Goal: Task Accomplishment & Management: Use online tool/utility

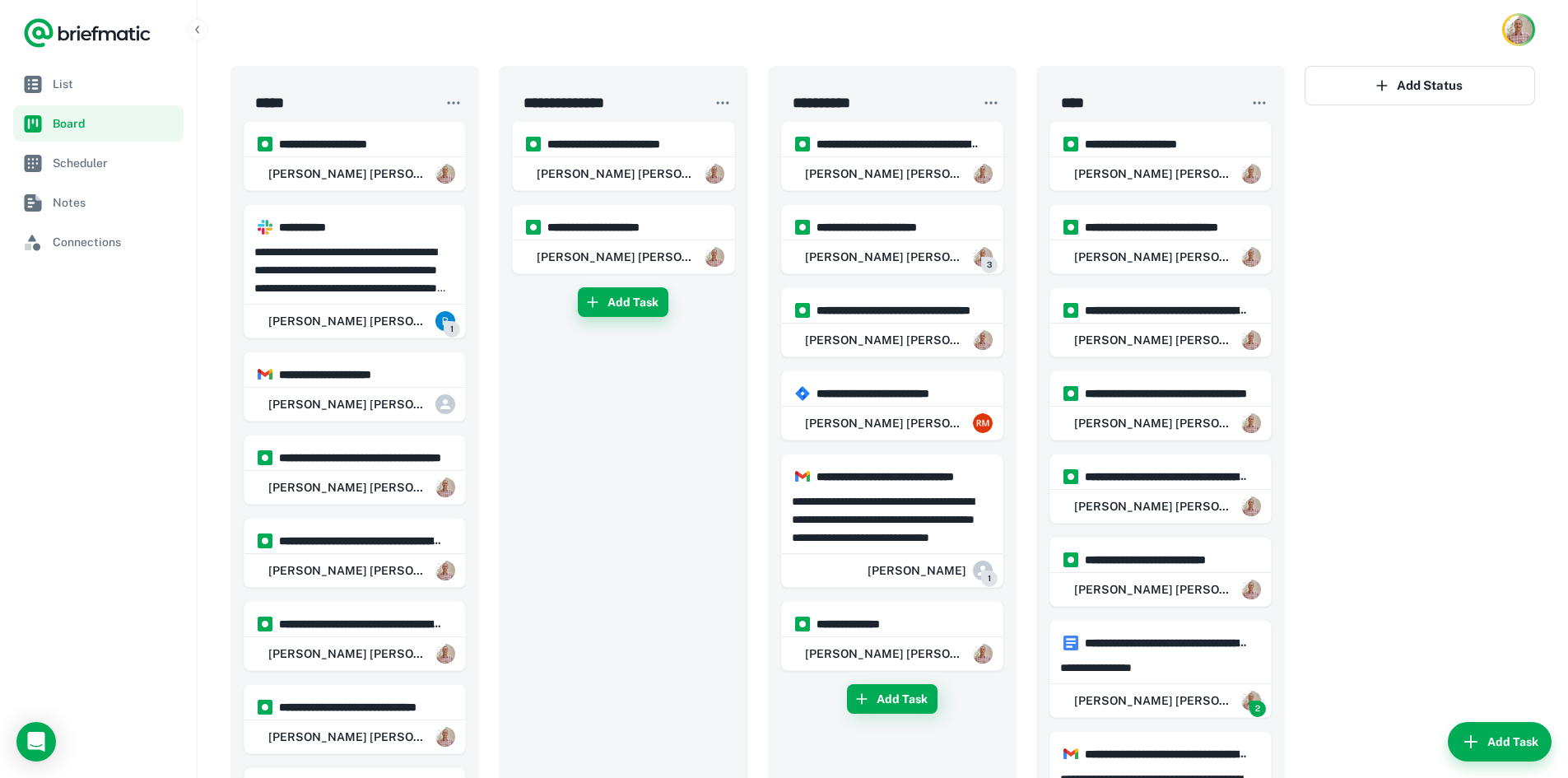
click at [606, 307] on button "Add Task" at bounding box center [623, 302] width 90 height 29
type input "**********"
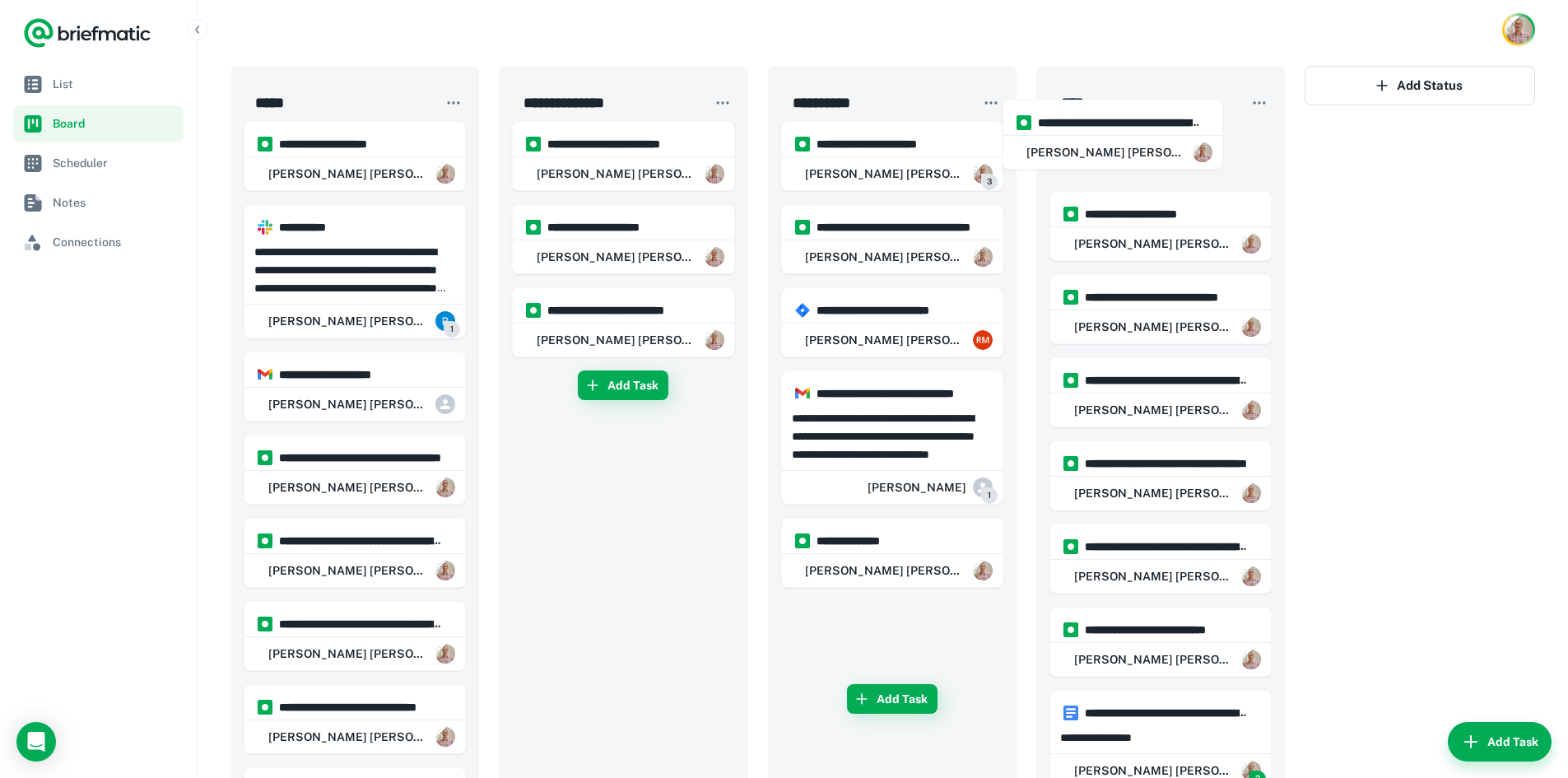
drag, startPoint x: 884, startPoint y: 164, endPoint x: 1111, endPoint y: 138, distance: 228.5
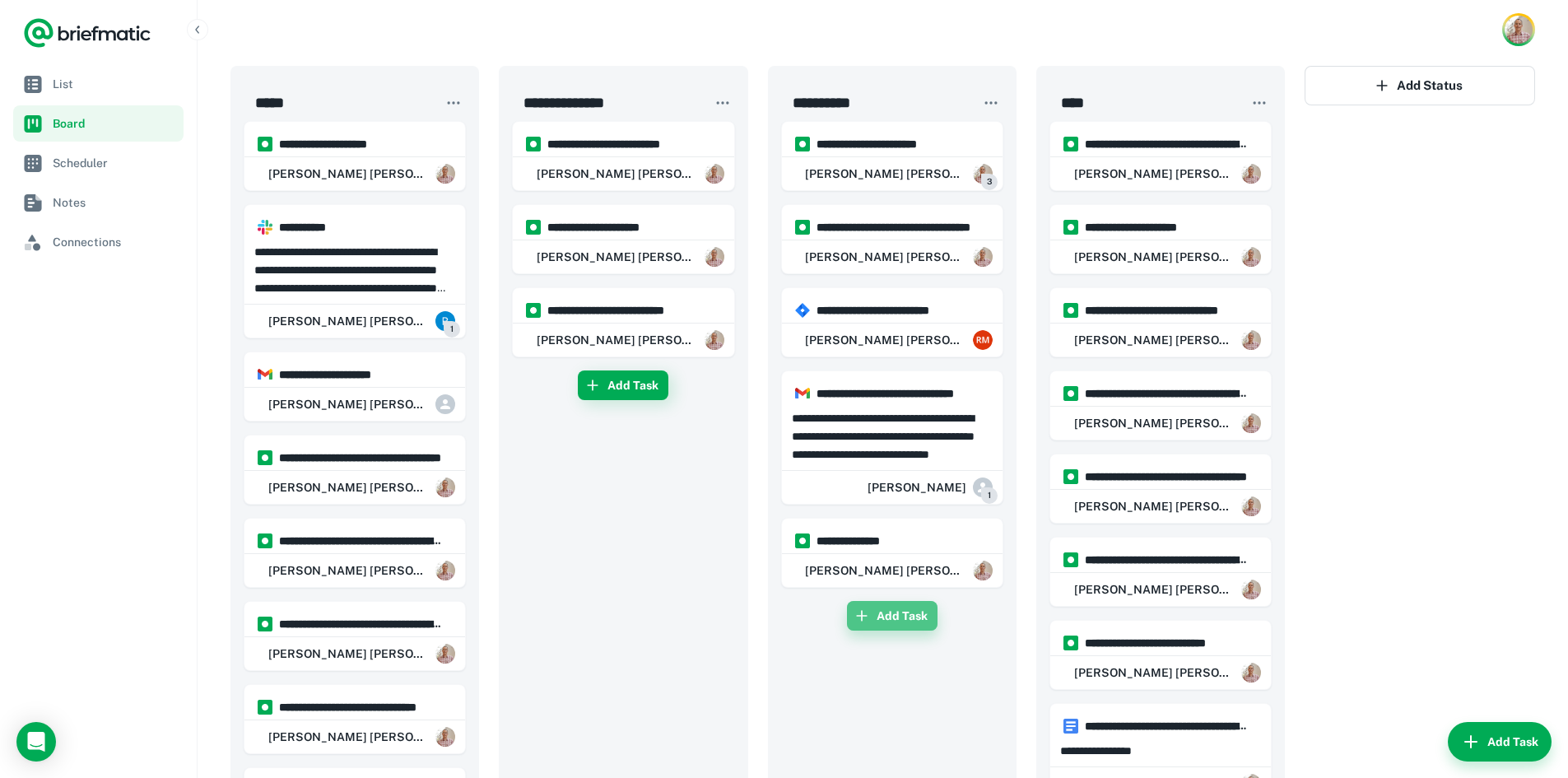
click at [882, 610] on button "Add Task" at bounding box center [892, 616] width 90 height 29
type input "**********"
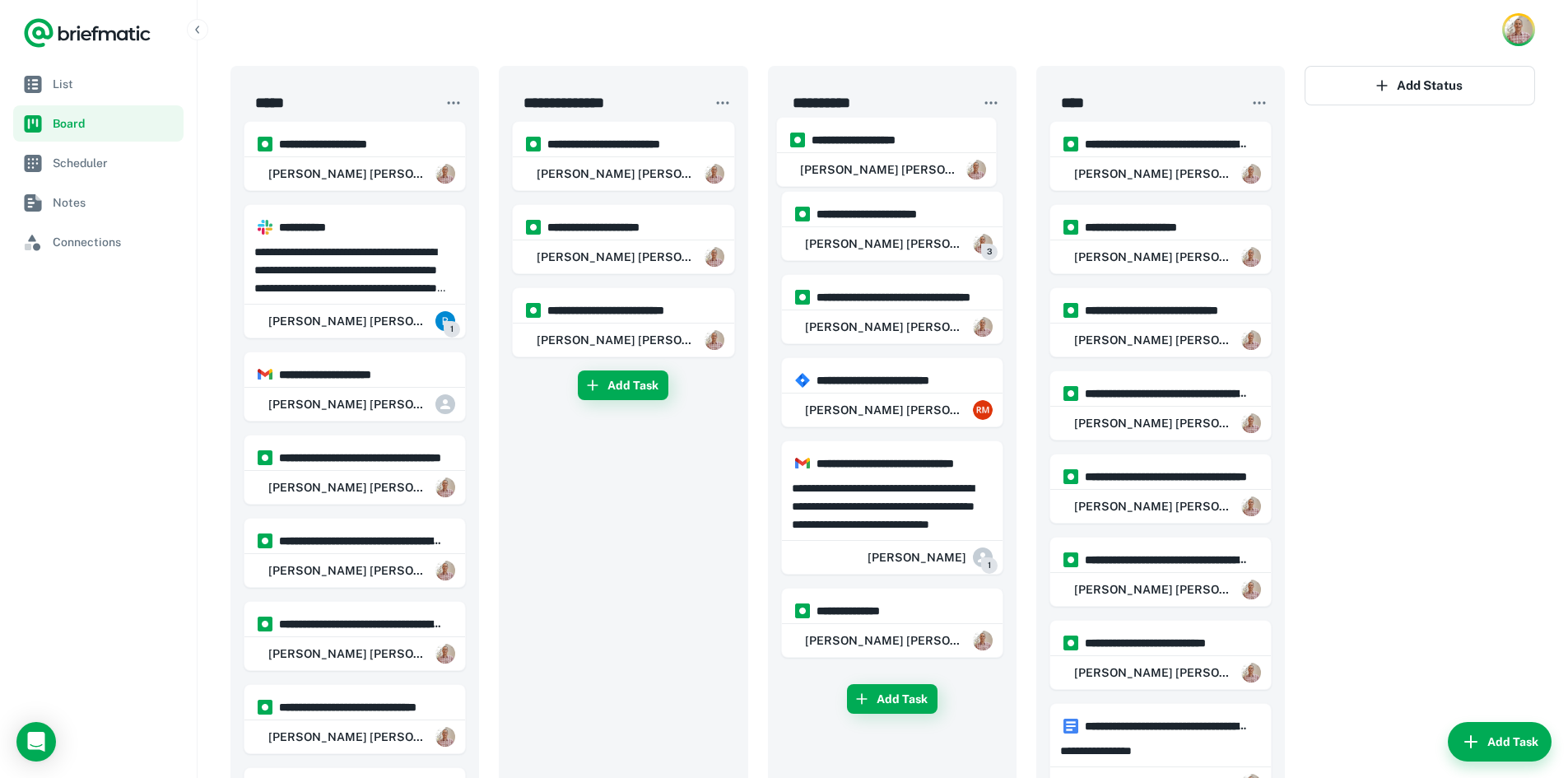
drag, startPoint x: 867, startPoint y: 638, endPoint x: 861, endPoint y: 145, distance: 493.0
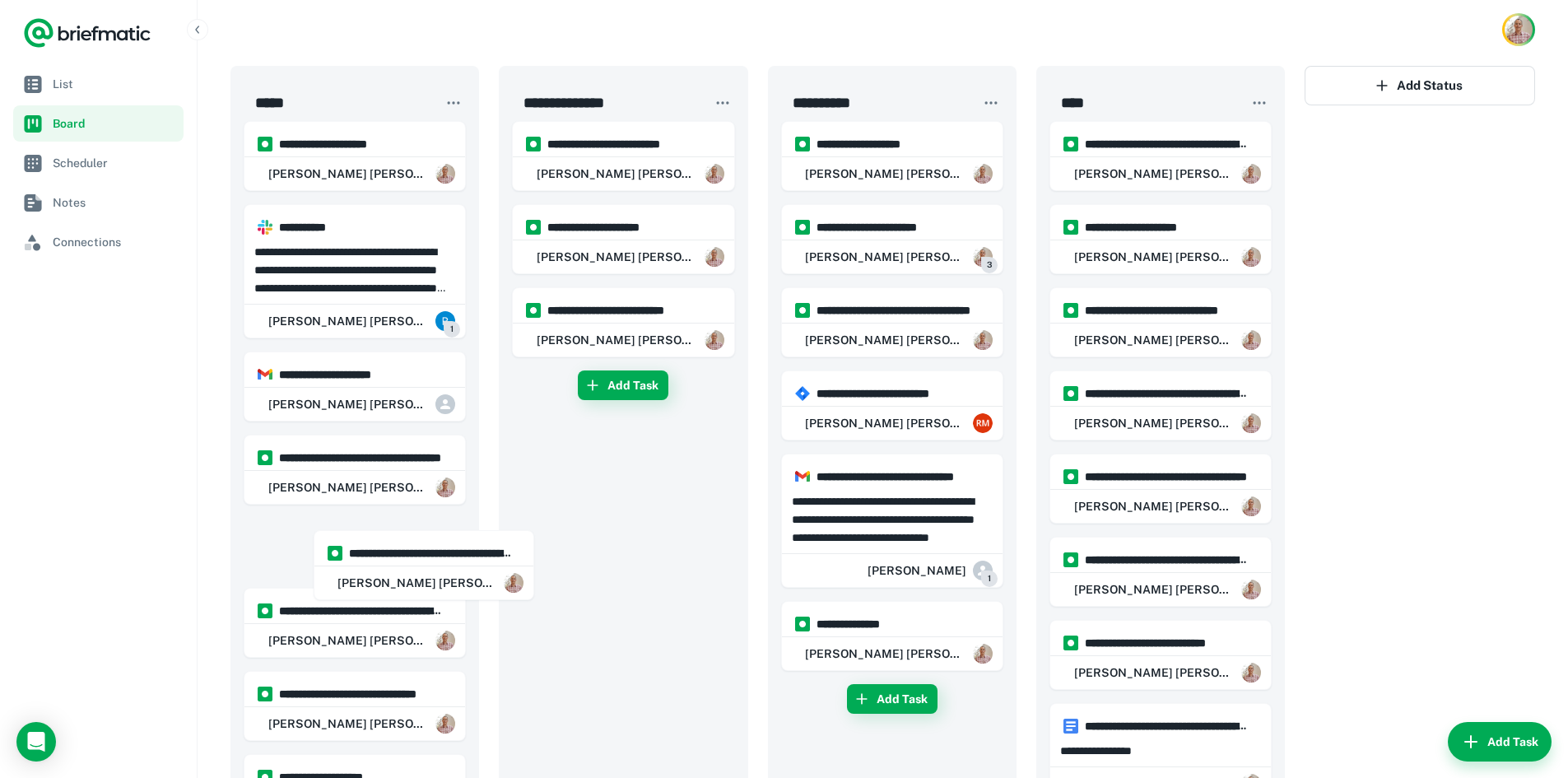
scroll to position [3, 0]
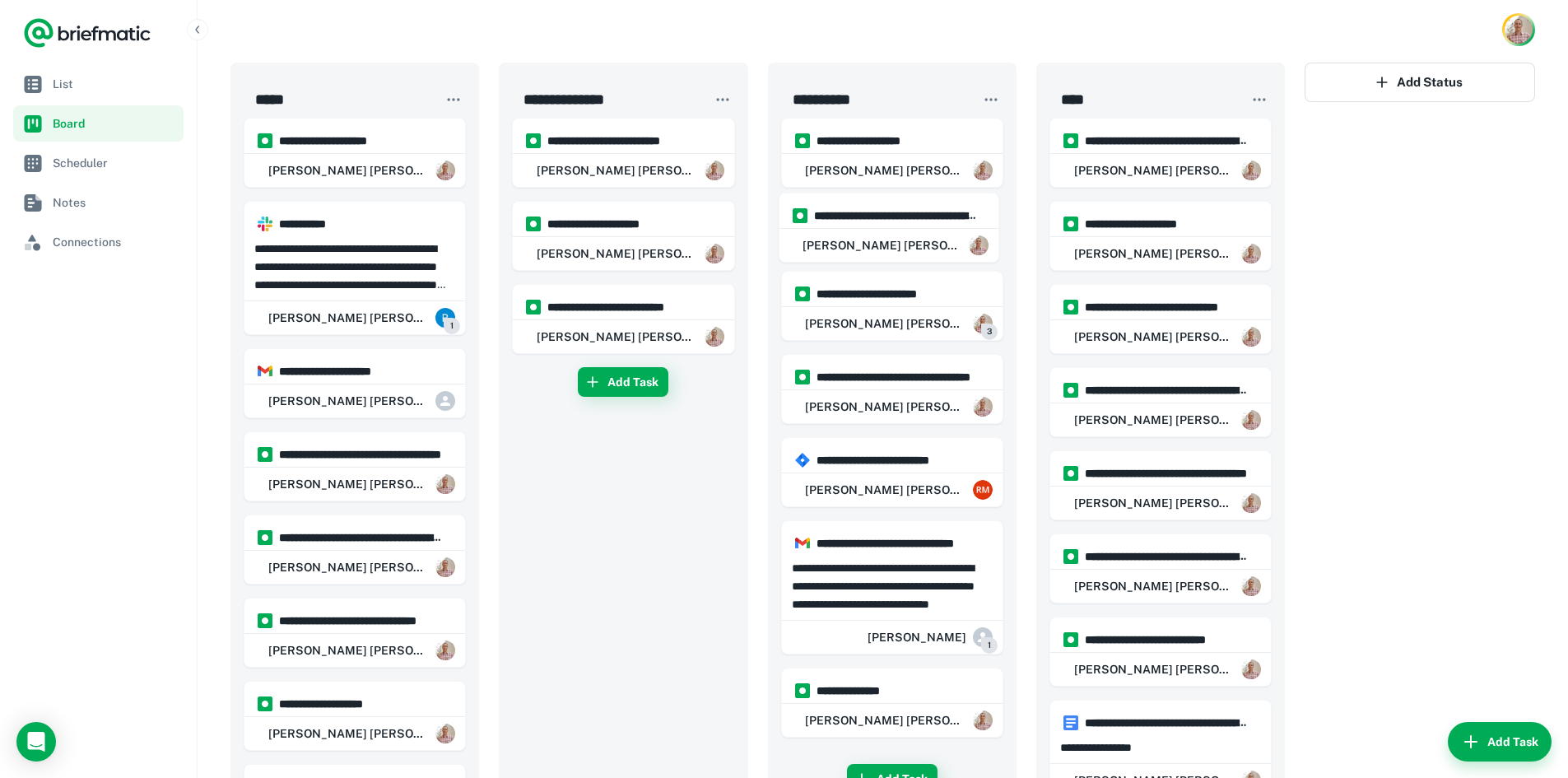
drag, startPoint x: 360, startPoint y: 639, endPoint x: 895, endPoint y: 221, distance: 678.9
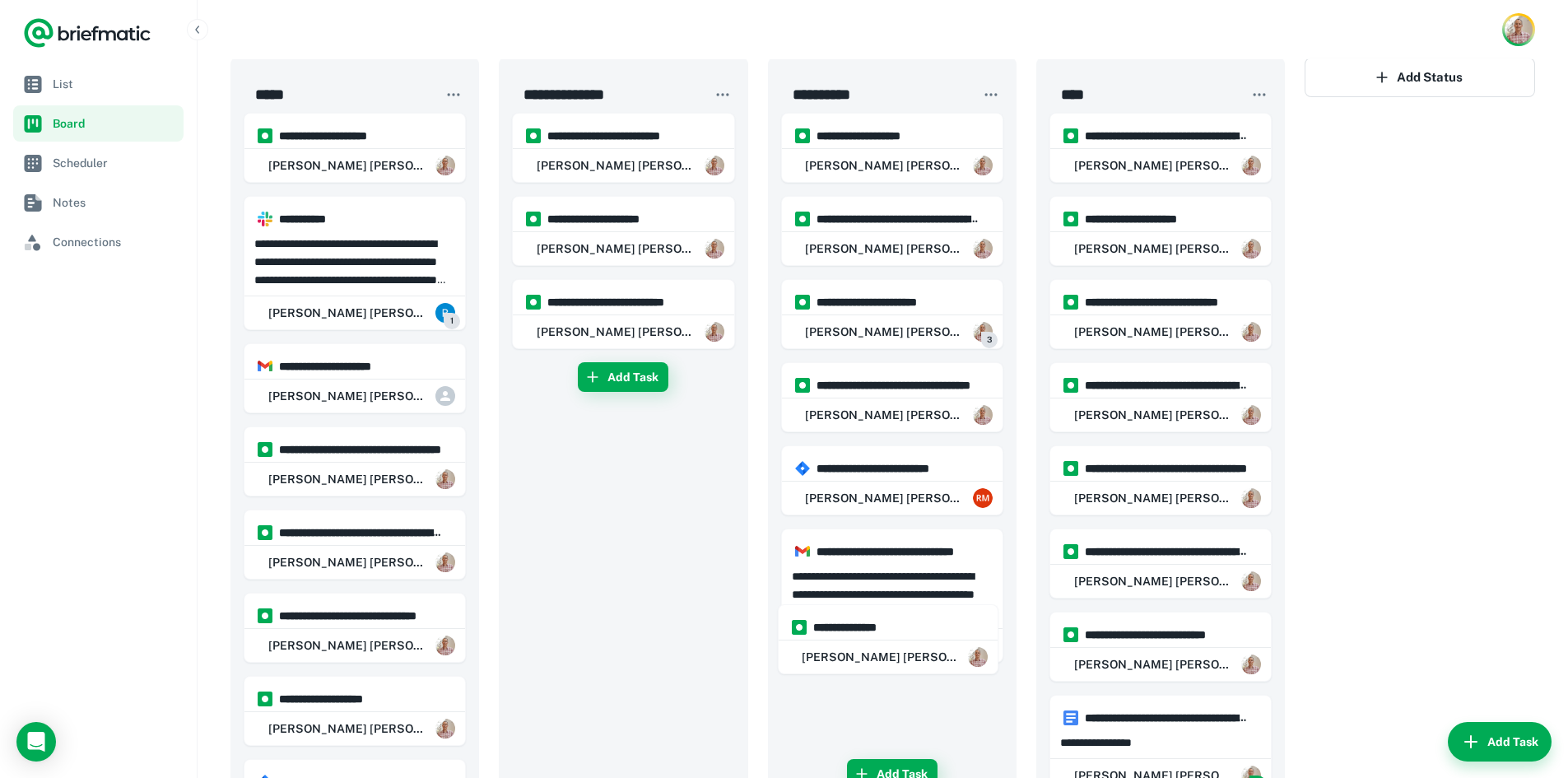
scroll to position [9, 0]
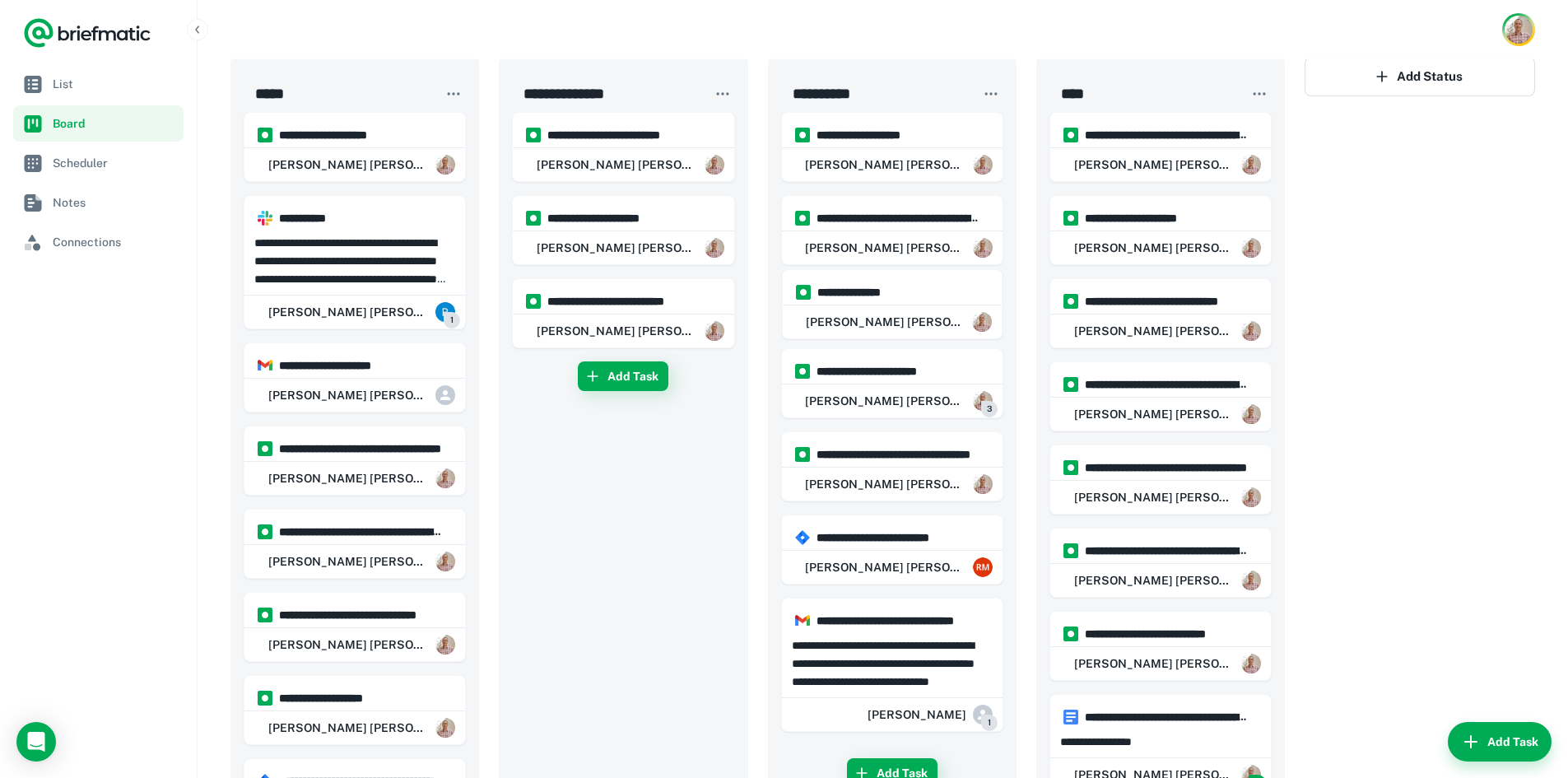
drag, startPoint x: 854, startPoint y: 705, endPoint x: 853, endPoint y: 281, distance: 424.0
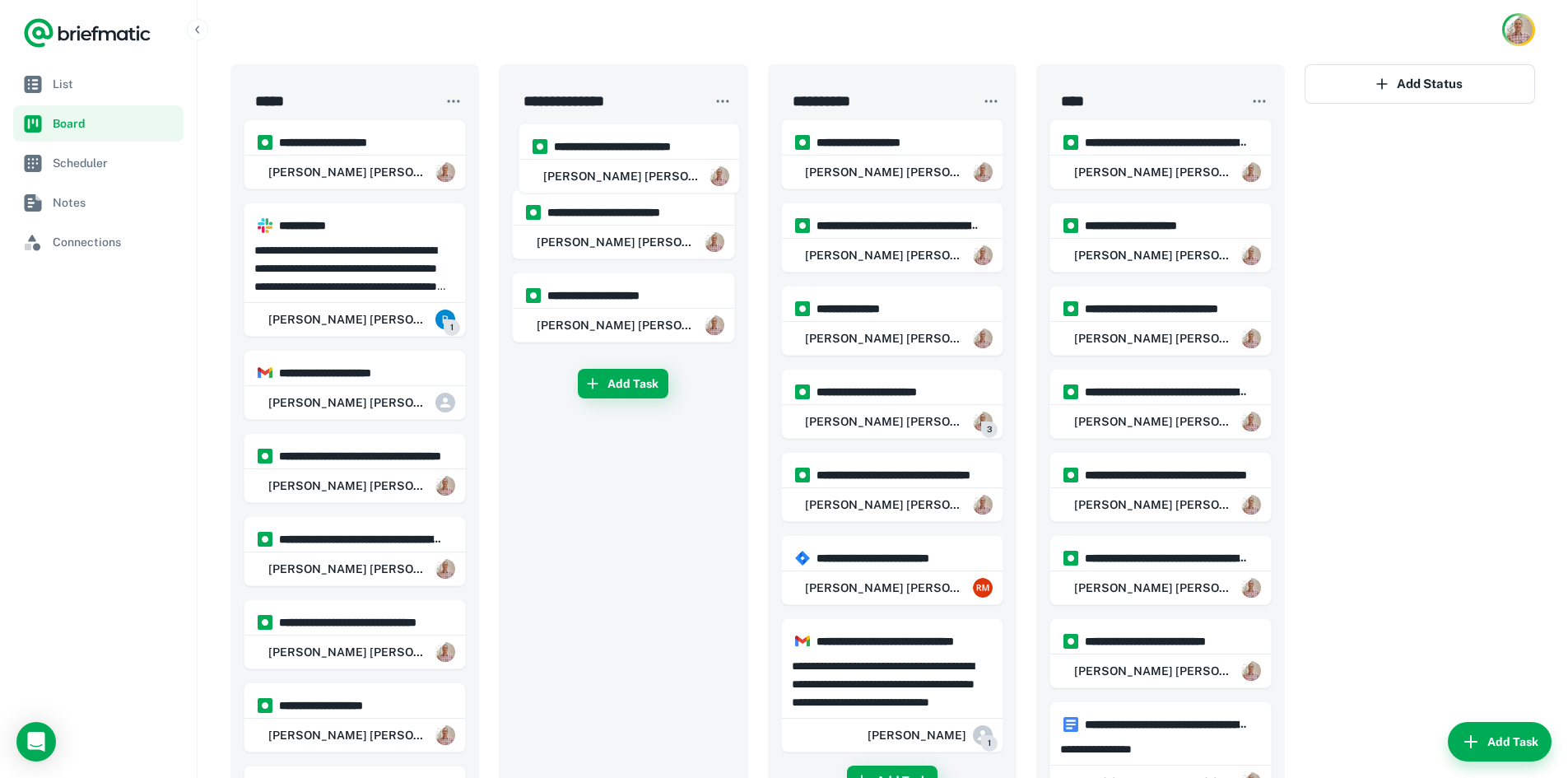
scroll to position [0, 0]
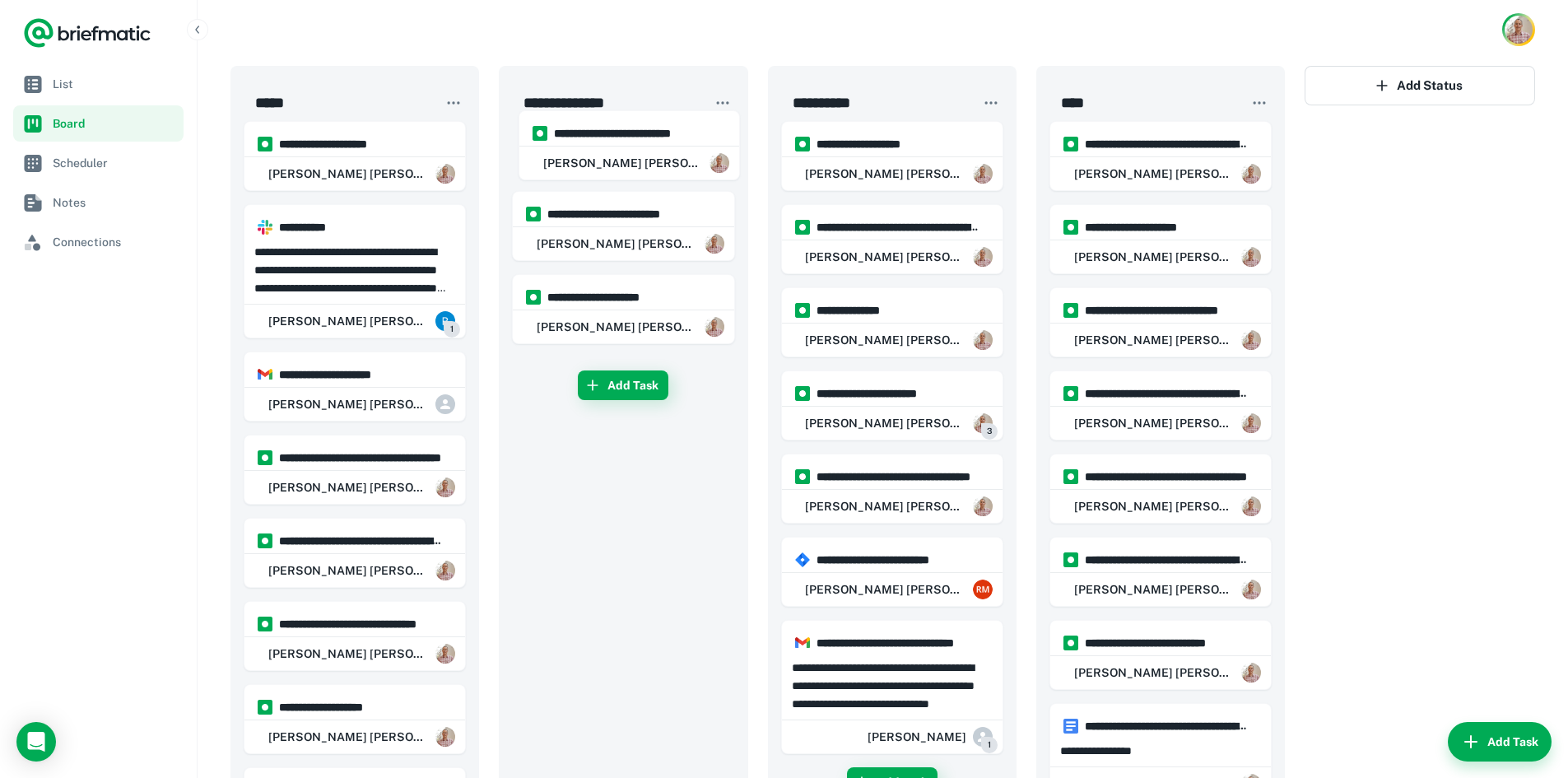
drag, startPoint x: 587, startPoint y: 312, endPoint x: 592, endPoint y: 140, distance: 172.1
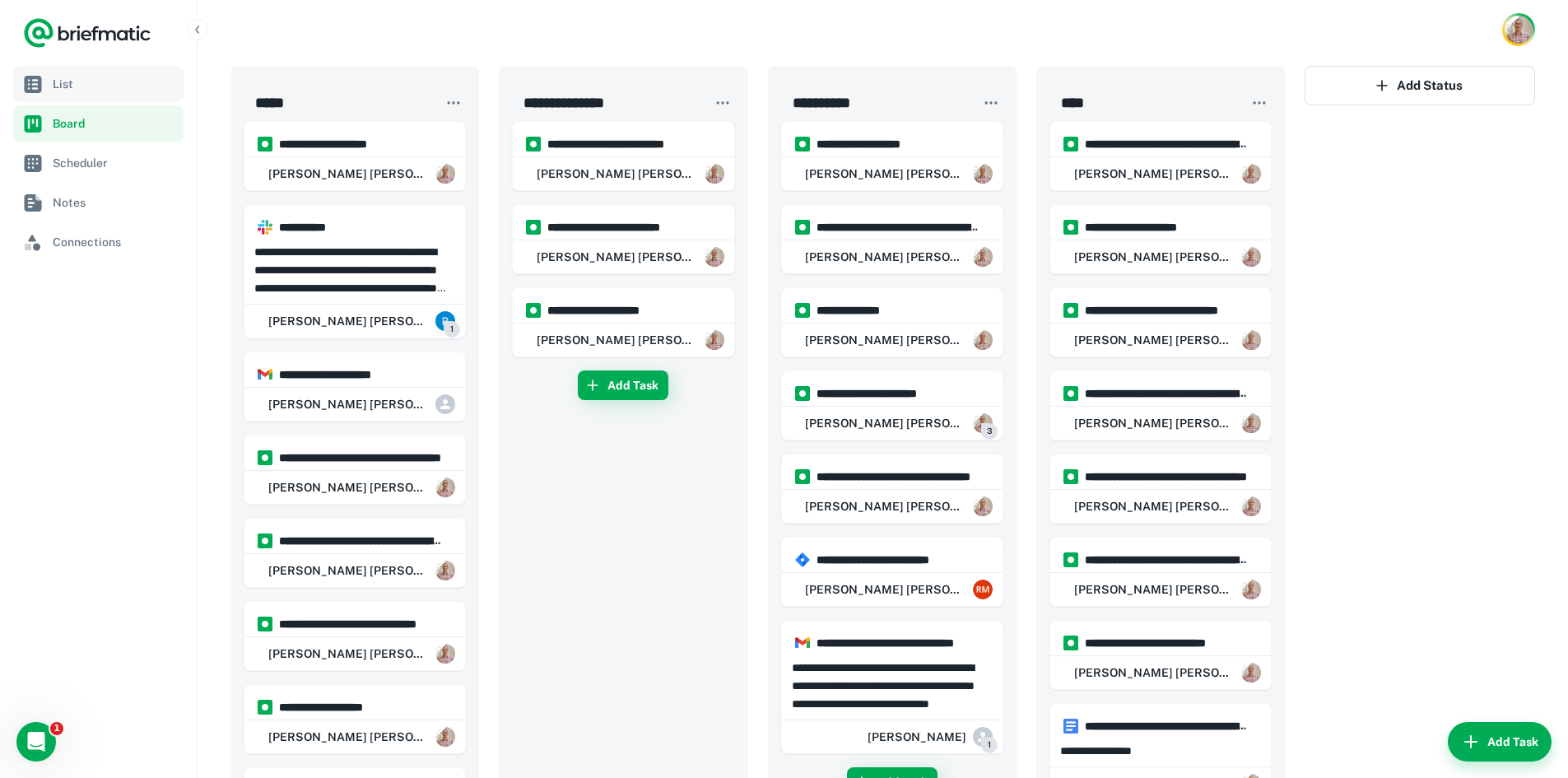
click at [97, 91] on span "List" at bounding box center [114, 83] width 125 height 18
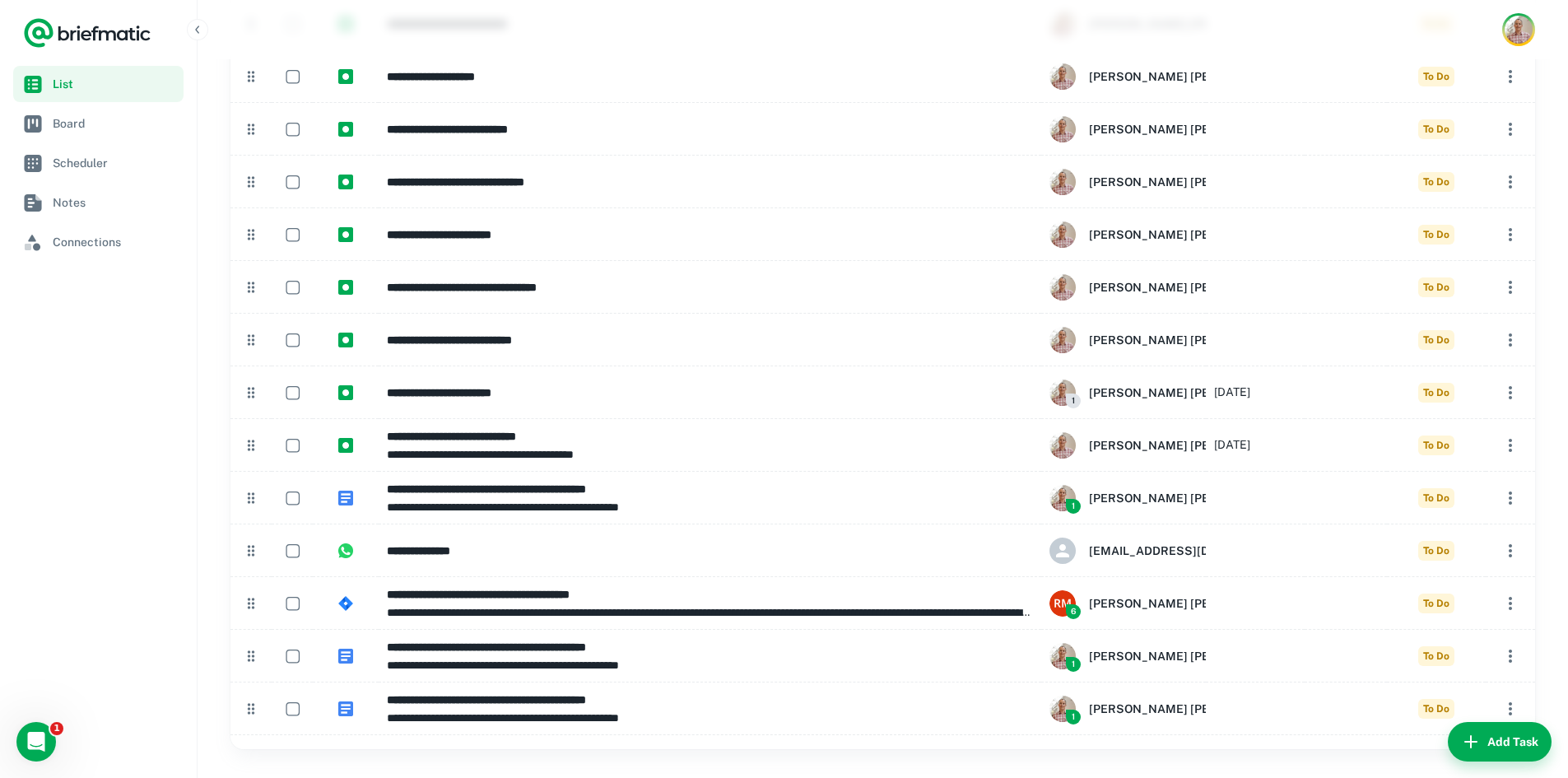
scroll to position [824, 0]
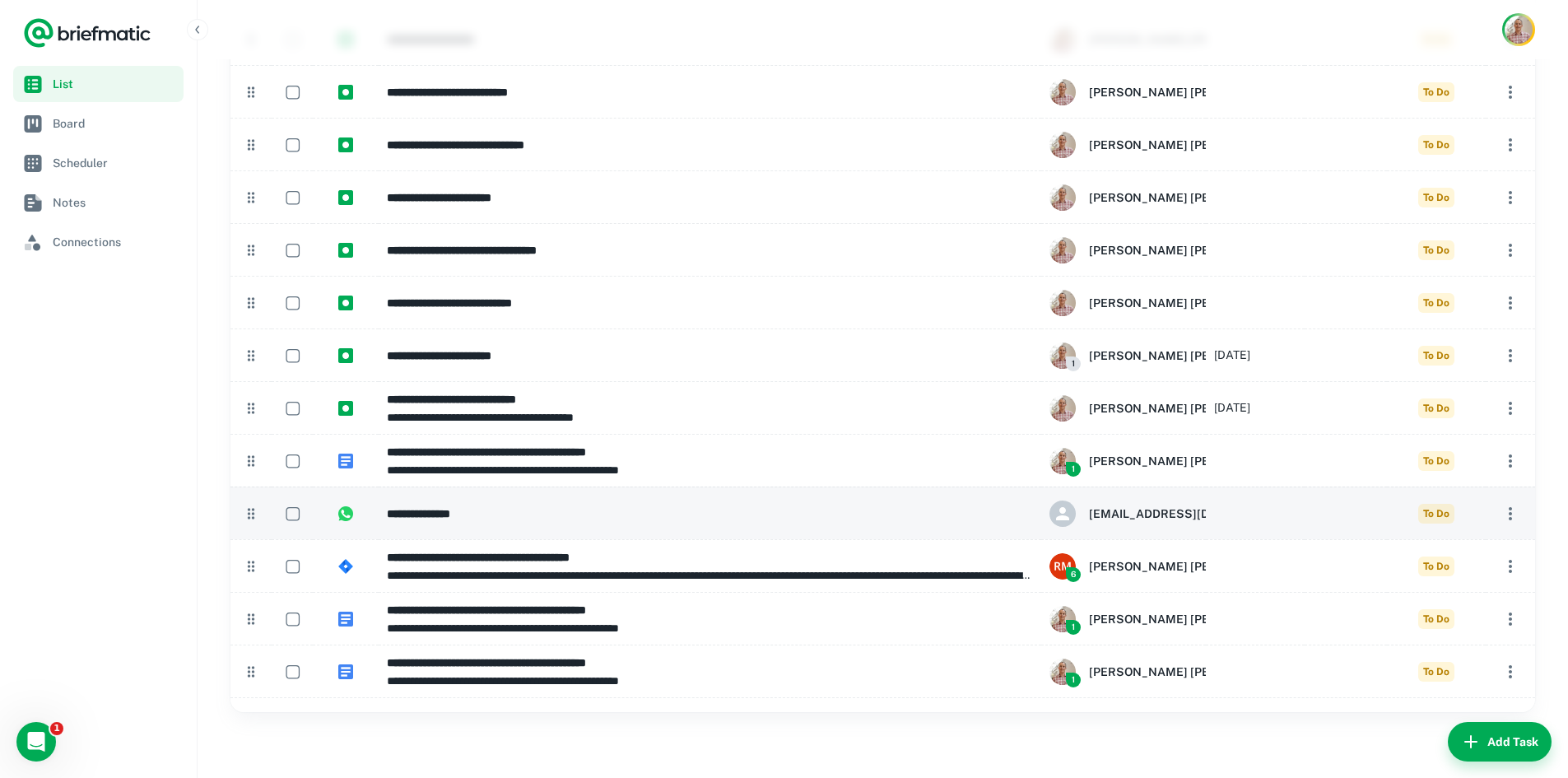
click at [1277, 517] on div at bounding box center [1255, 513] width 99 height 52
type input "**********"
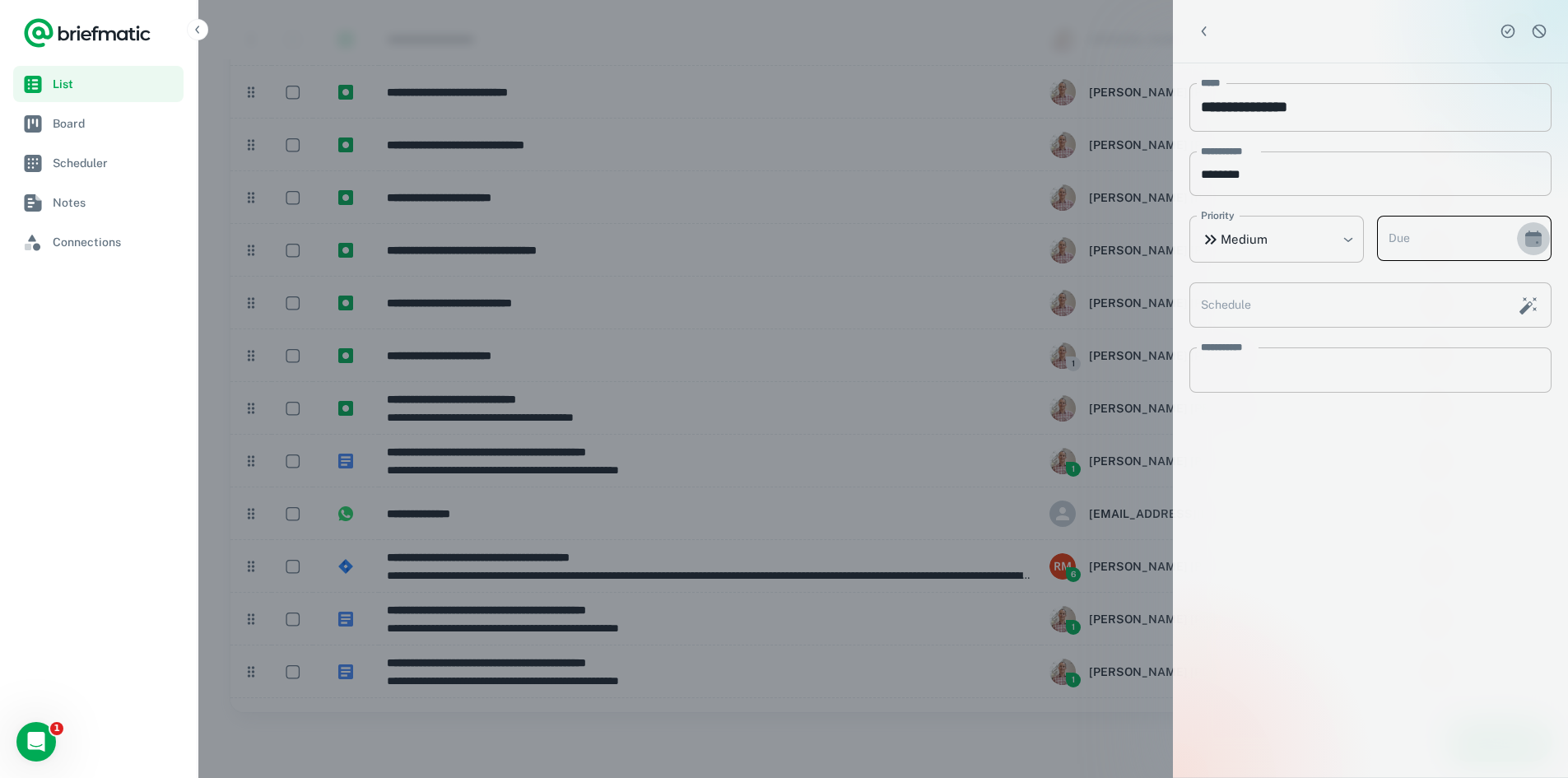
click at [1534, 248] on button "Choose date" at bounding box center [1534, 238] width 33 height 33
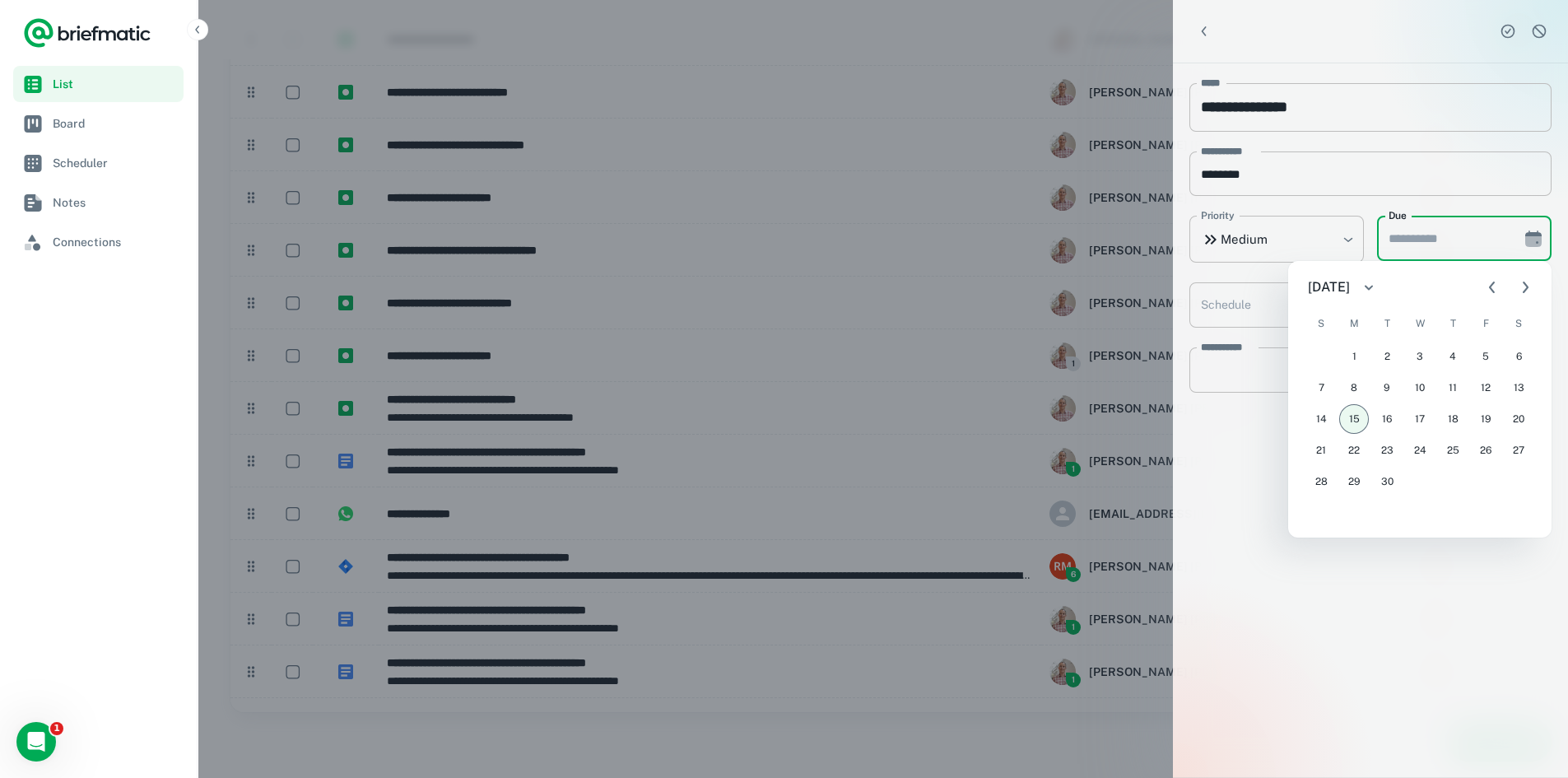
click at [1353, 415] on button "15" at bounding box center [1354, 419] width 29 height 29
type input "**********"
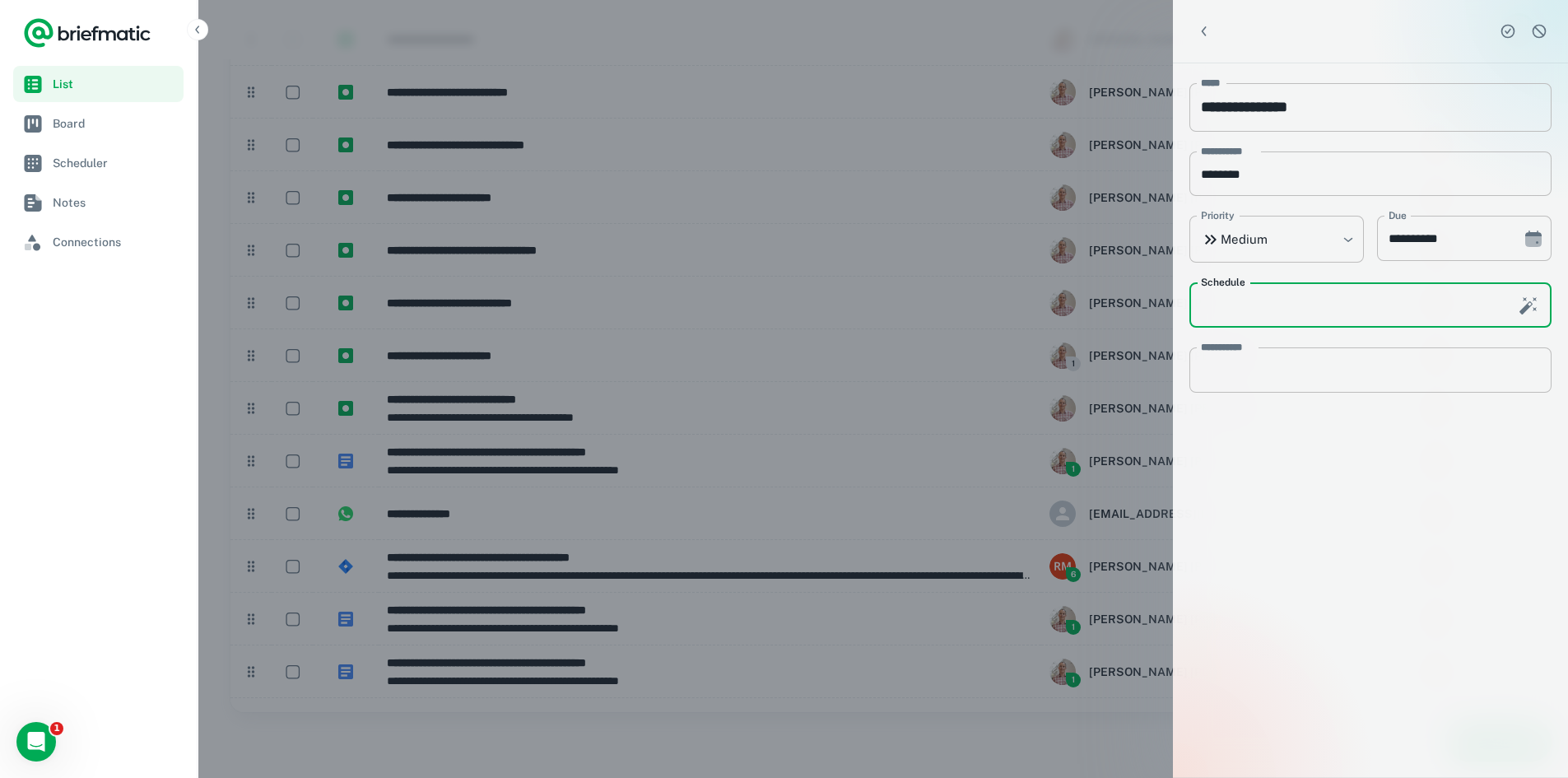
click at [1331, 308] on input "Schedule" at bounding box center [1349, 305] width 318 height 46
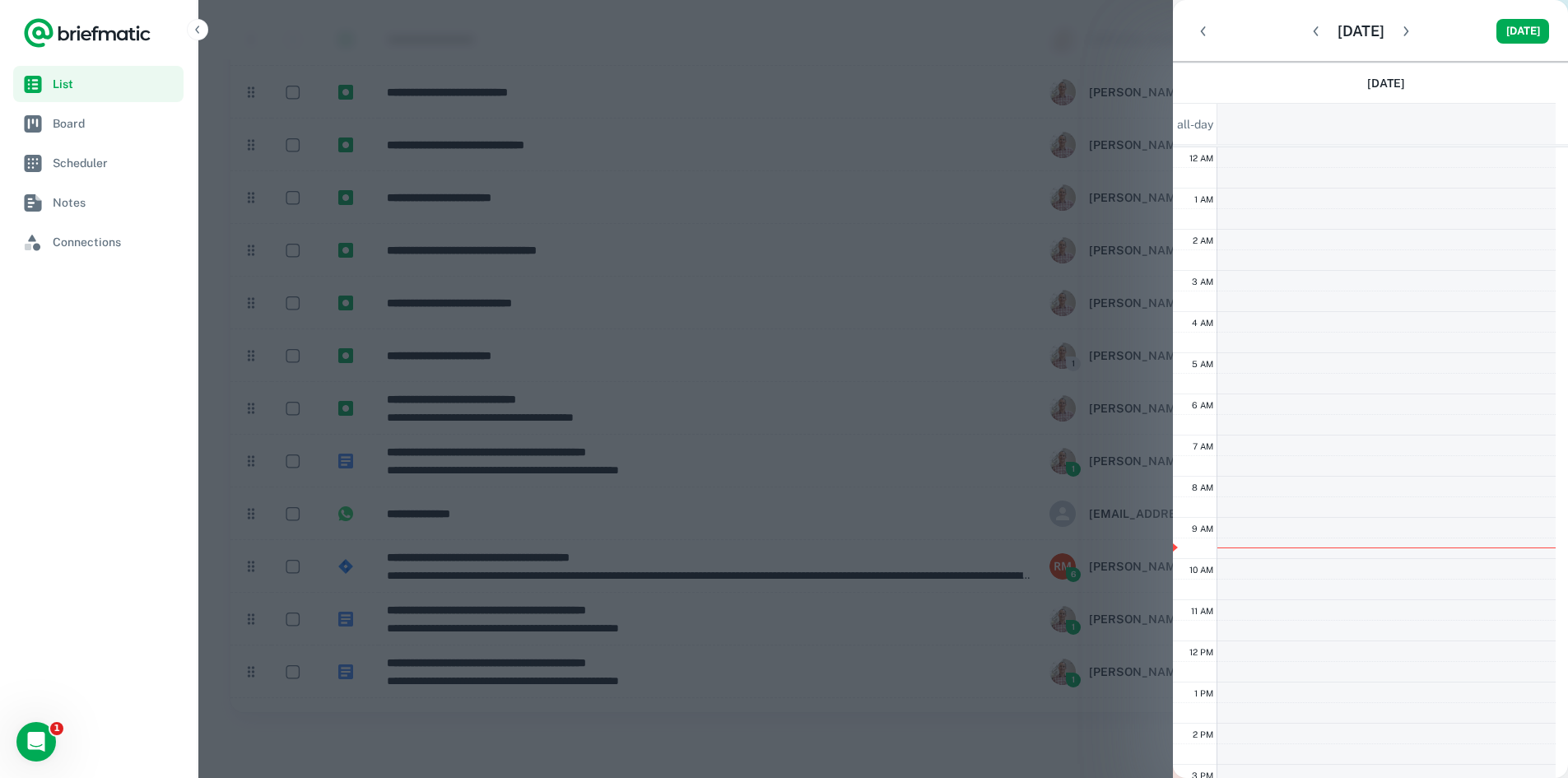
scroll to position [248, 0]
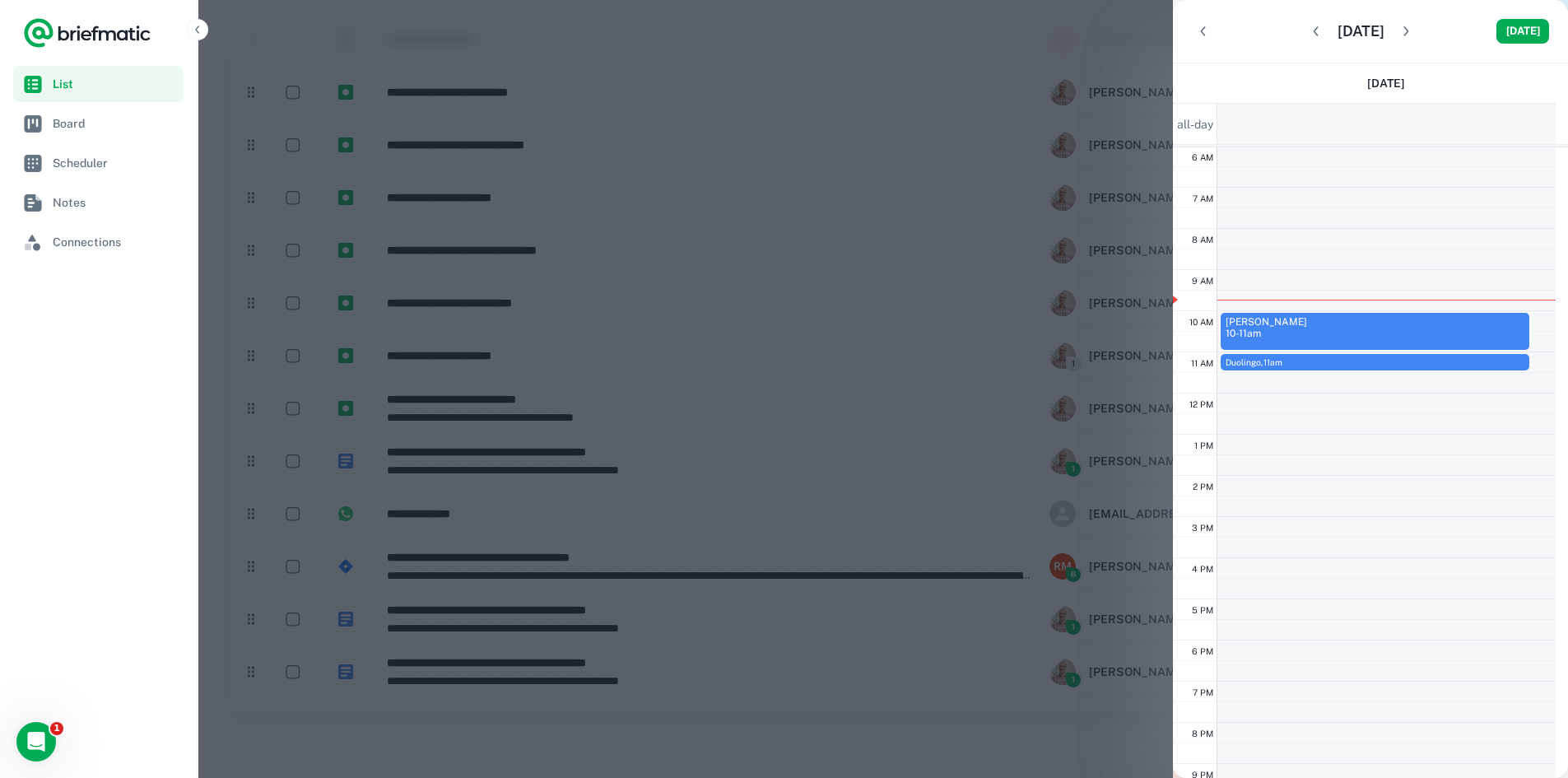
click at [1094, 23] on div at bounding box center [784, 389] width 1568 height 778
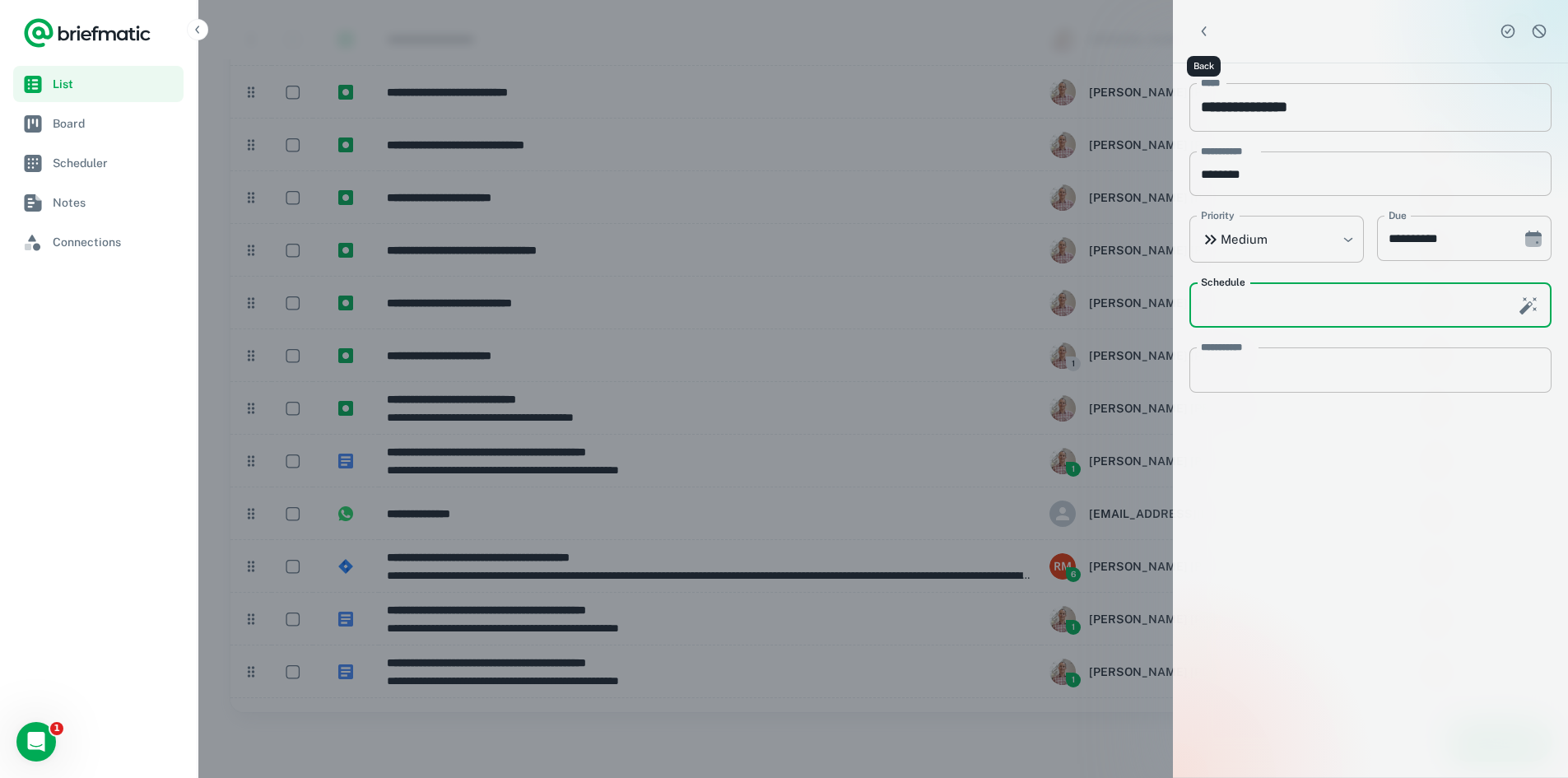
click at [1204, 26] on icon "Back" at bounding box center [1204, 31] width 16 height 16
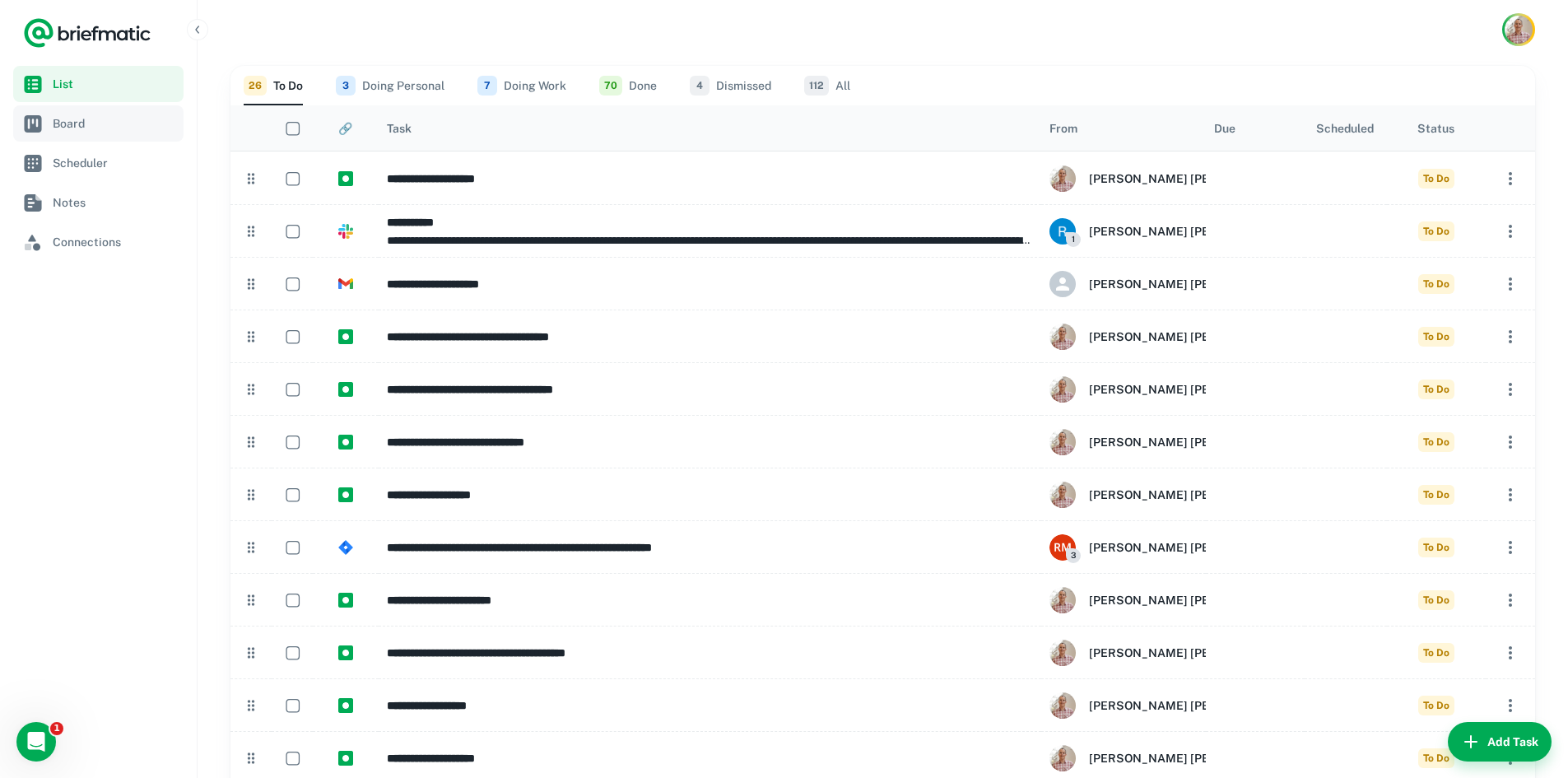
click at [68, 128] on span "Board" at bounding box center [114, 123] width 125 height 18
